Goal: Find specific page/section: Find specific page/section

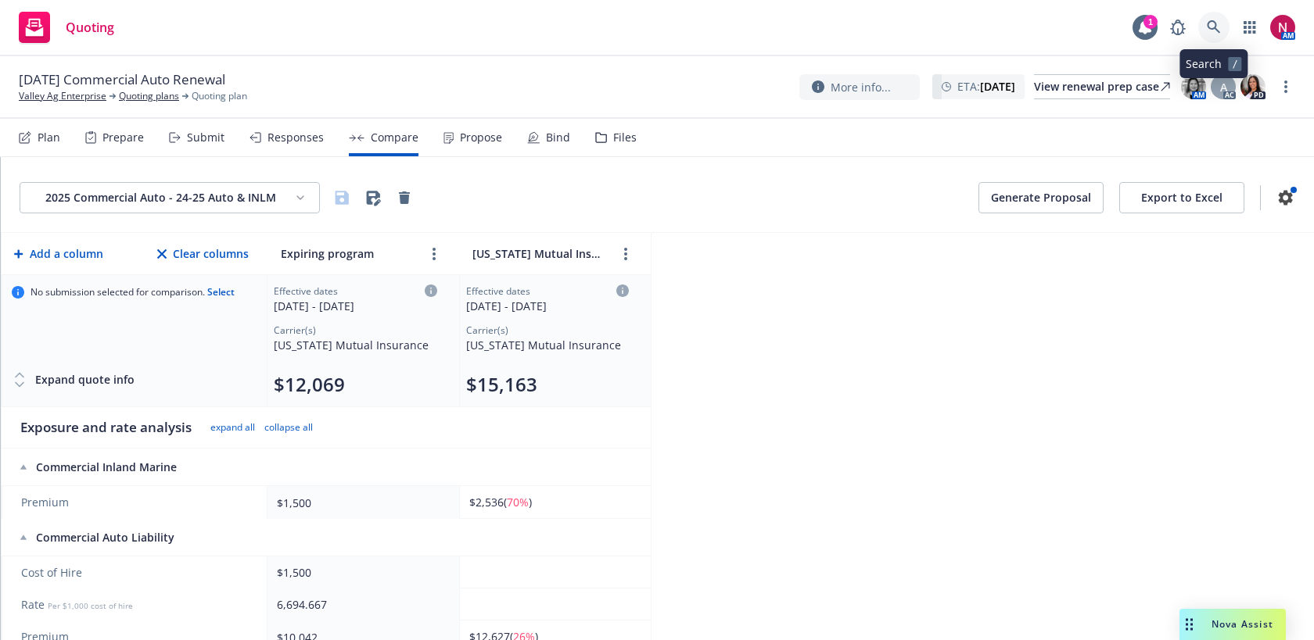
click at [1211, 21] on icon at bounding box center [1213, 26] width 13 height 13
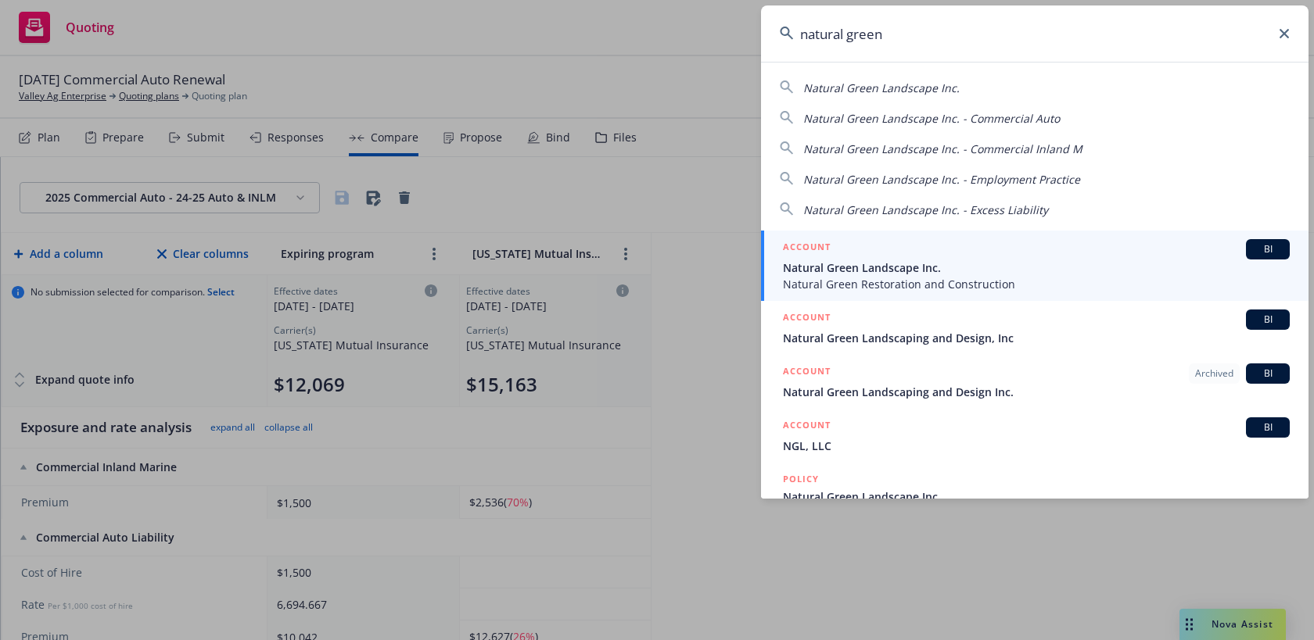
type input "natural green"
click at [1067, 258] on div "ACCOUNT BI" at bounding box center [1036, 249] width 507 height 20
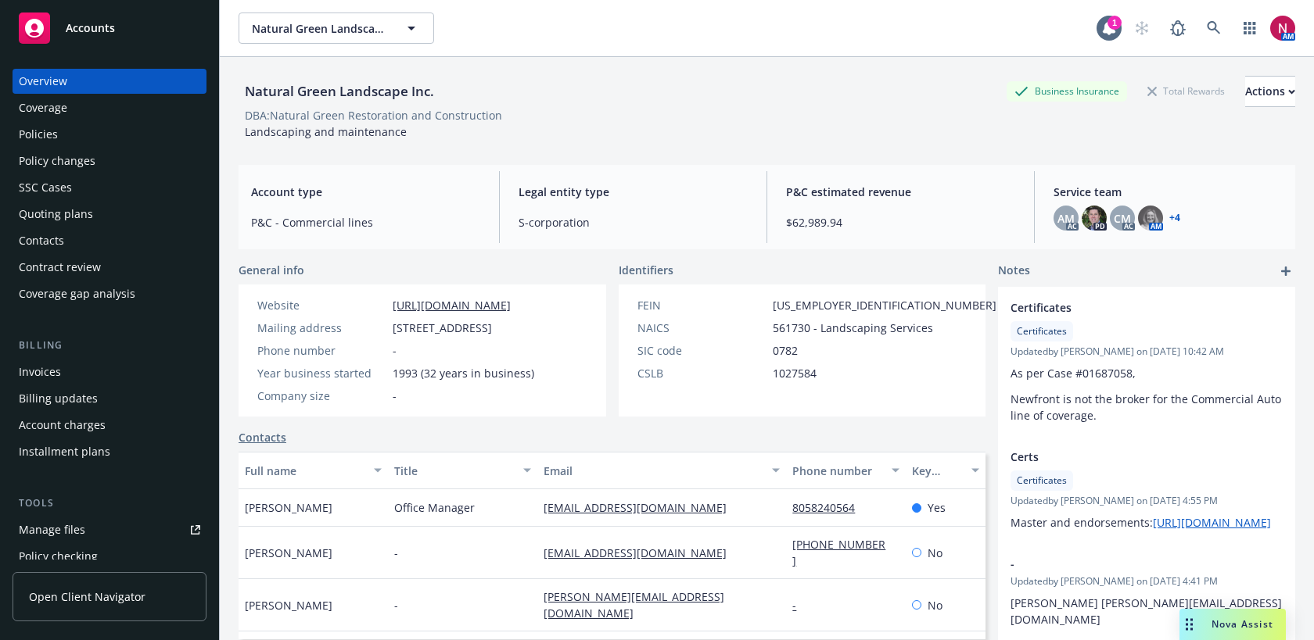
click at [96, 134] on div "Policies" at bounding box center [109, 134] width 181 height 25
